Goal: Task Accomplishment & Management: Manage account settings

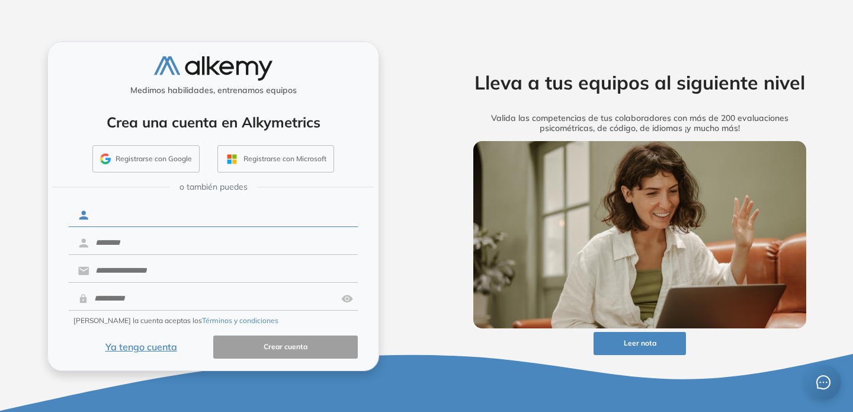
click at [100, 217] on input "text" at bounding box center [223, 215] width 268 height 23
click at [142, 156] on button "Registrarse con Google" at bounding box center [145, 158] width 107 height 27
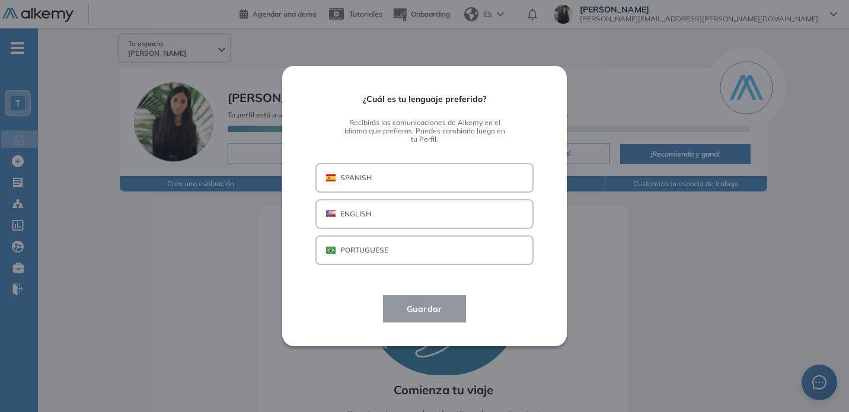
click at [398, 180] on button "SPANISH" at bounding box center [424, 178] width 218 height 30
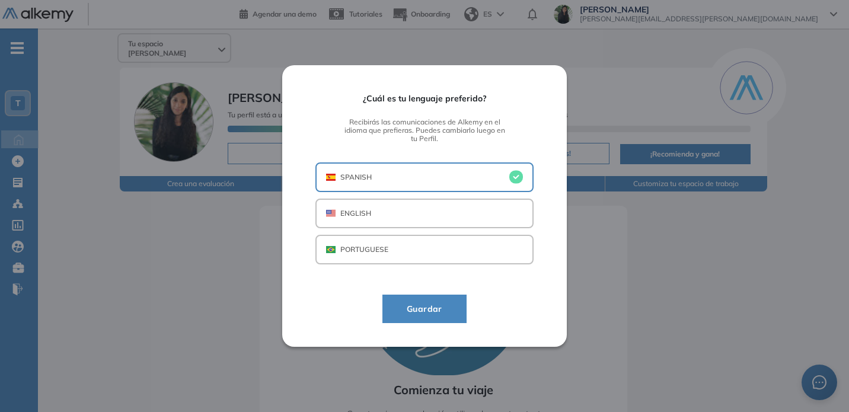
click at [430, 308] on span "Guardar" at bounding box center [424, 309] width 55 height 14
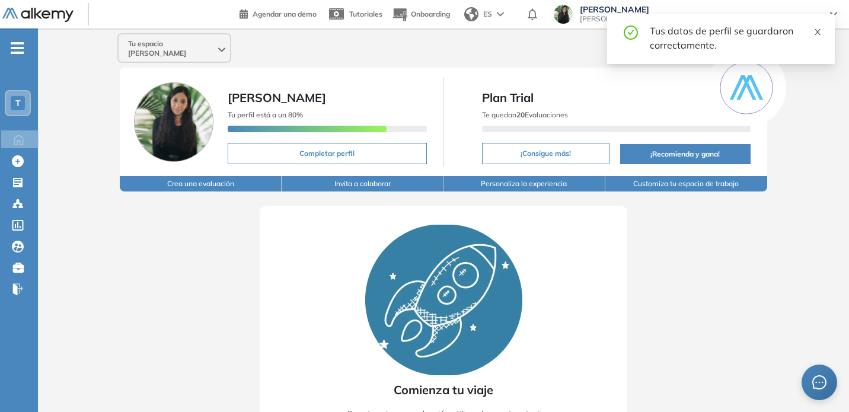
click at [820, 31] on icon "close" at bounding box center [817, 32] width 8 height 8
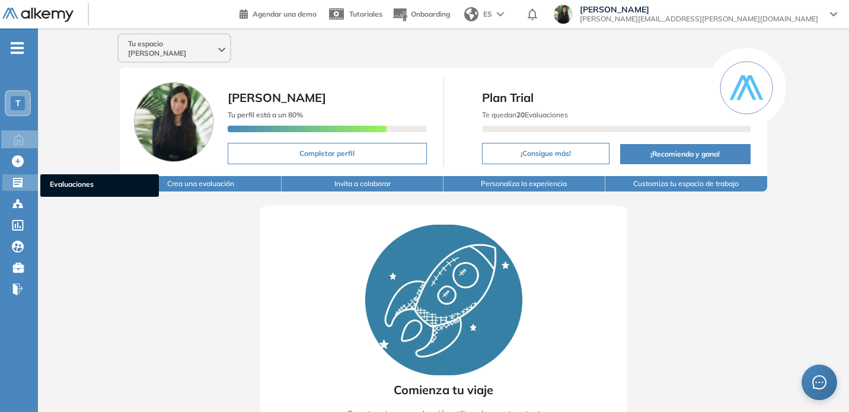
click at [15, 187] on icon at bounding box center [18, 183] width 12 height 12
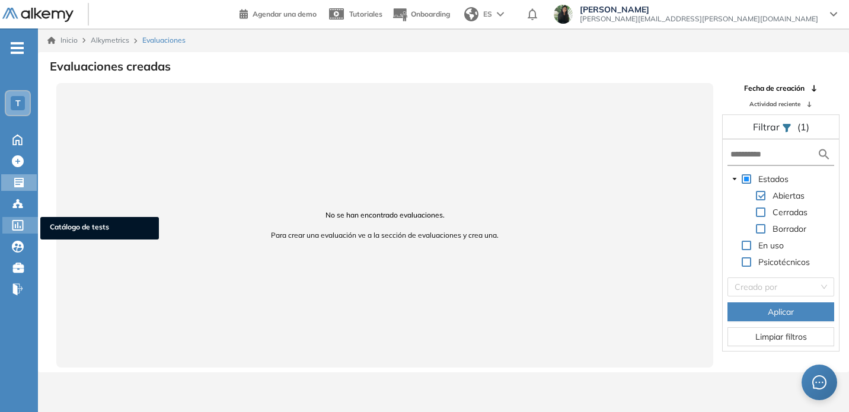
click at [17, 223] on icon at bounding box center [17, 225] width 11 height 11
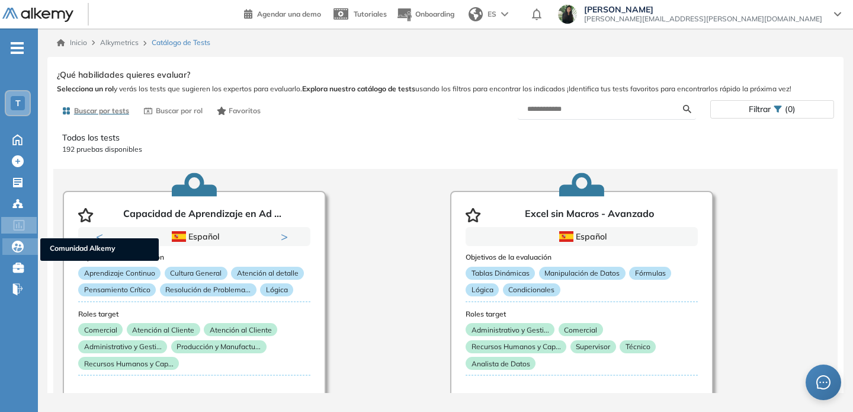
click at [12, 249] on icon at bounding box center [18, 247] width 12 height 12
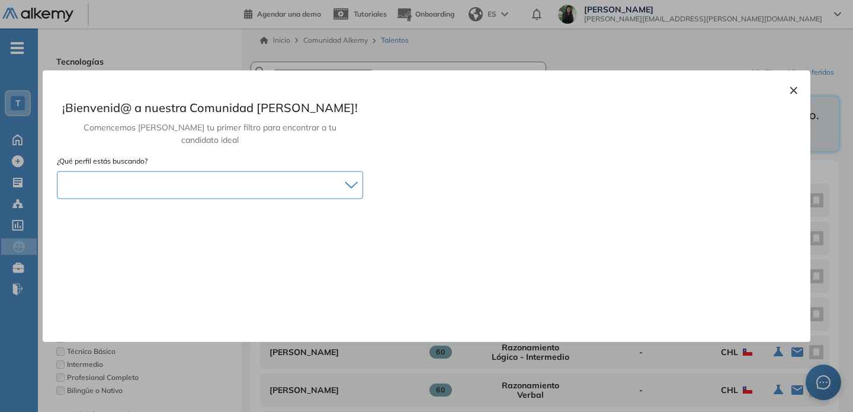
click at [353, 181] on icon at bounding box center [351, 185] width 13 height 8
click at [796, 89] on button "×" at bounding box center [793, 89] width 9 height 14
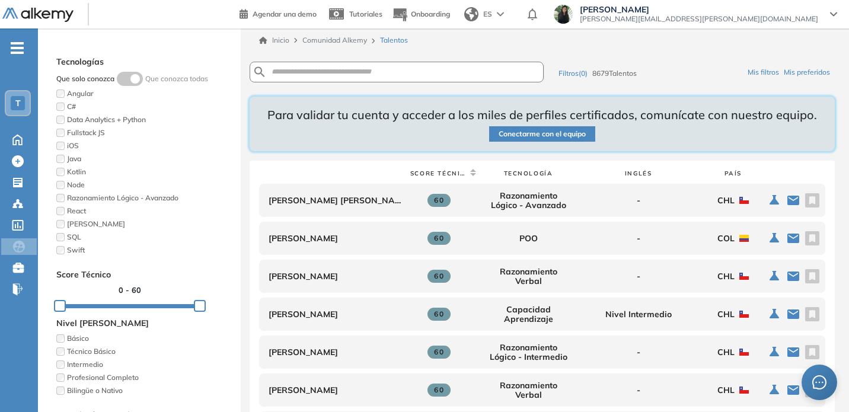
click at [21, 43] on span "-" at bounding box center [17, 46] width 13 height 9
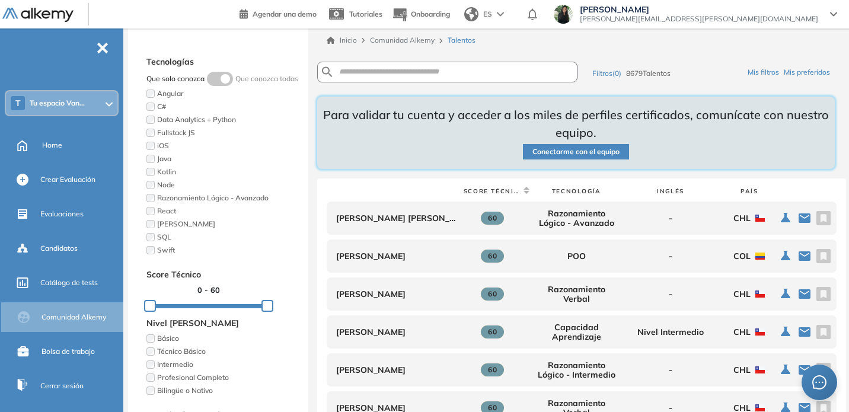
click at [104, 103] on div "T Tu espacio Van..." at bounding box center [61, 103] width 111 height 24
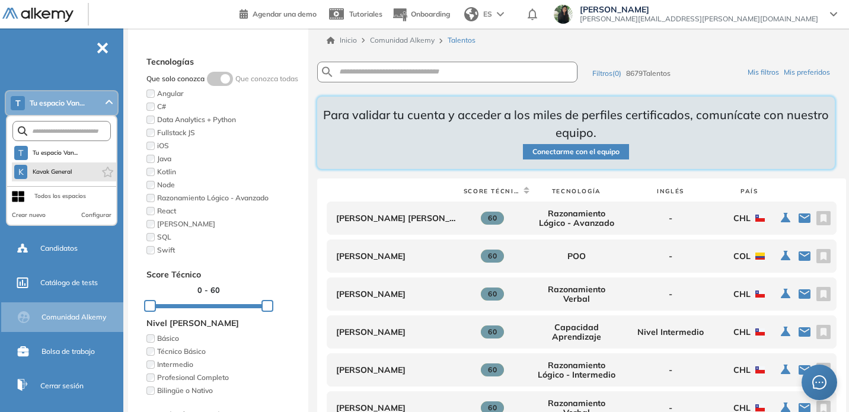
click at [85, 169] on li "K Kavak General" at bounding box center [64, 171] width 104 height 19
click at [58, 174] on span "Kavak General" at bounding box center [52, 171] width 40 height 9
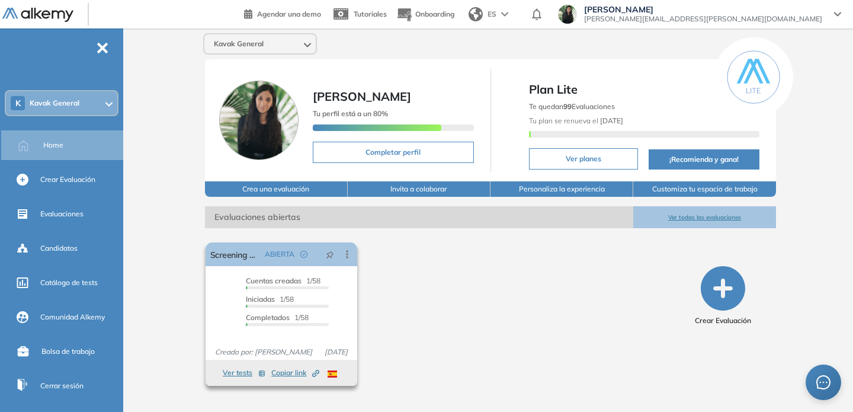
click at [274, 319] on span "Completados" at bounding box center [268, 317] width 44 height 9
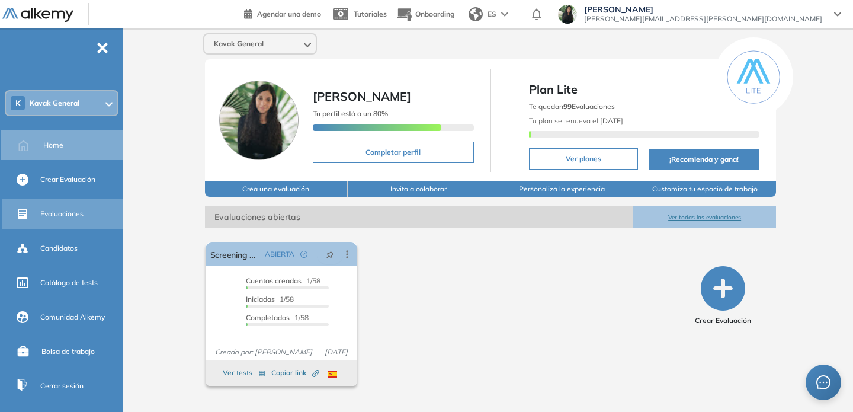
click at [81, 213] on span "Evaluaciones" at bounding box center [61, 214] width 43 height 11
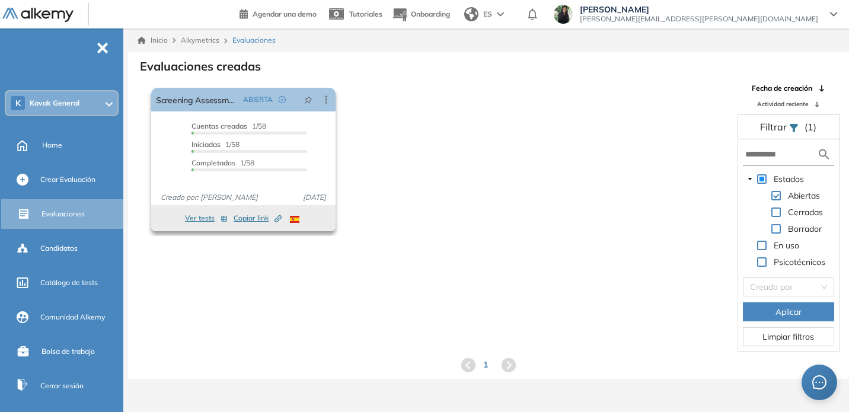
click at [199, 217] on button "Ver tests" at bounding box center [206, 218] width 43 height 14
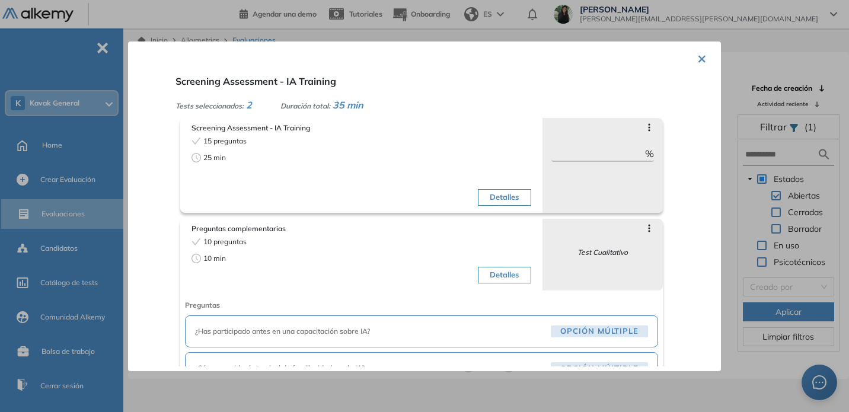
click at [700, 56] on button "×" at bounding box center [701, 57] width 9 height 23
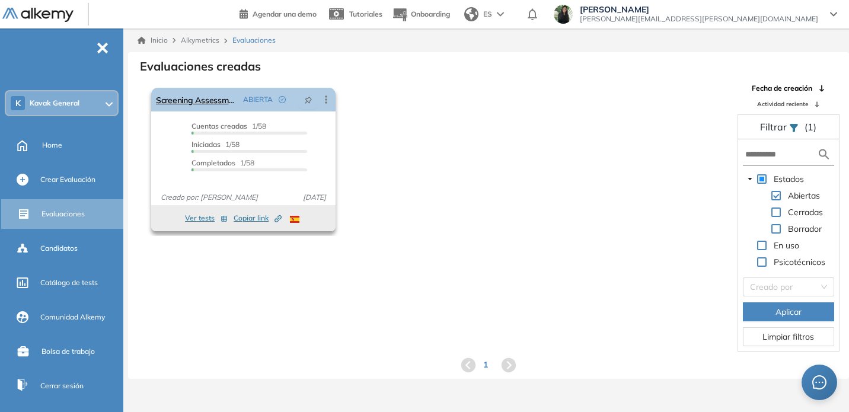
click at [326, 100] on icon at bounding box center [326, 99] width 2 height 8
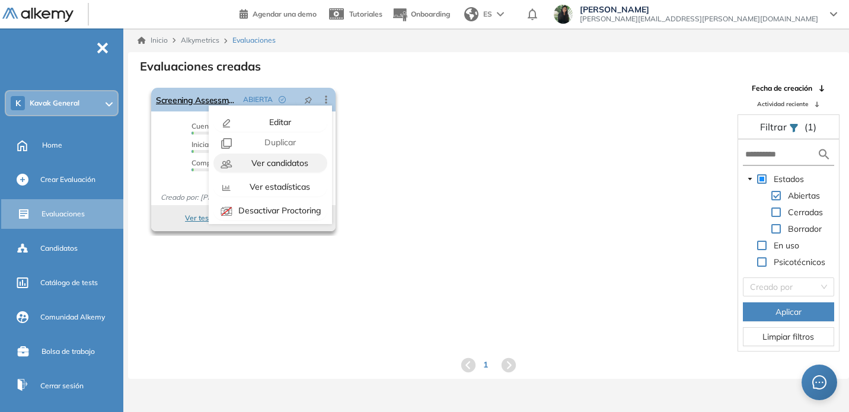
click at [303, 162] on span "Ver candidatos" at bounding box center [278, 163] width 59 height 11
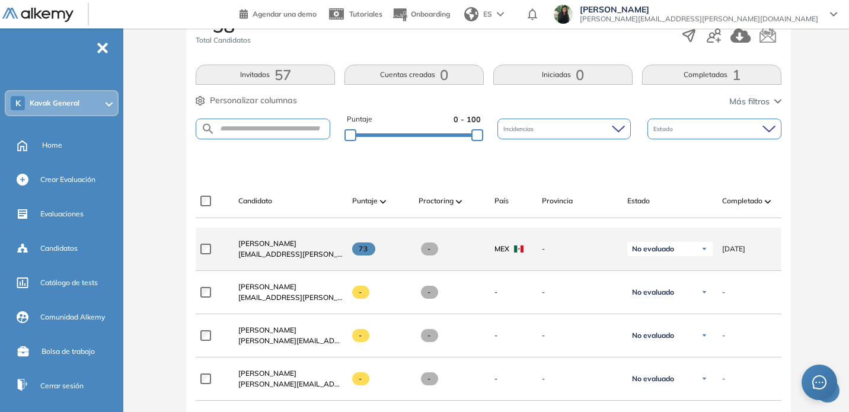
scroll to position [216, 0]
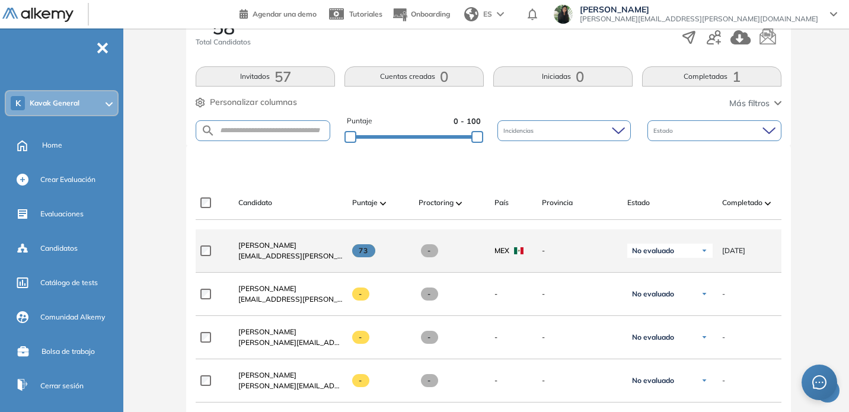
click at [708, 258] on div "No evaluado" at bounding box center [669, 251] width 85 height 14
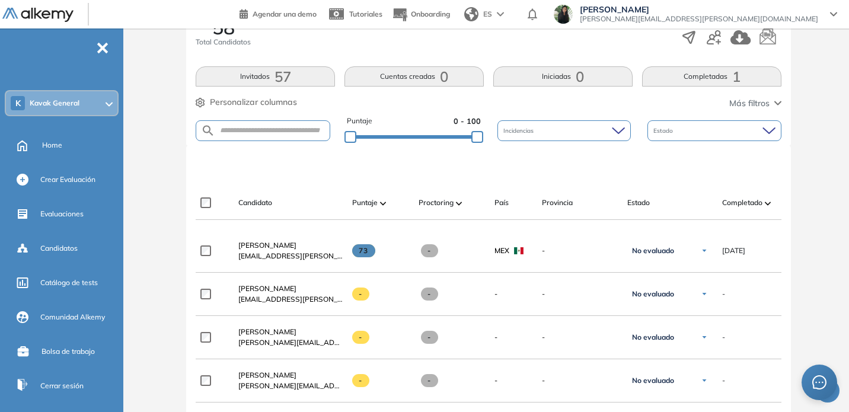
drag, startPoint x: 801, startPoint y: 268, endPoint x: 788, endPoint y: 267, distance: 13.7
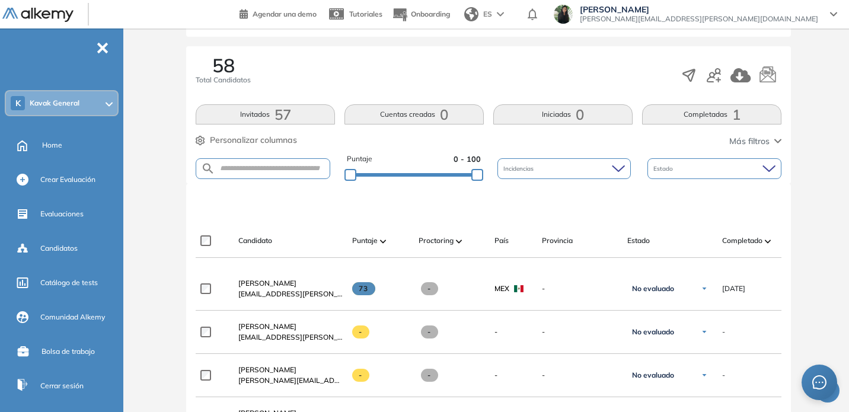
scroll to position [0, 0]
